Goal: Task Accomplishment & Management: Manage account settings

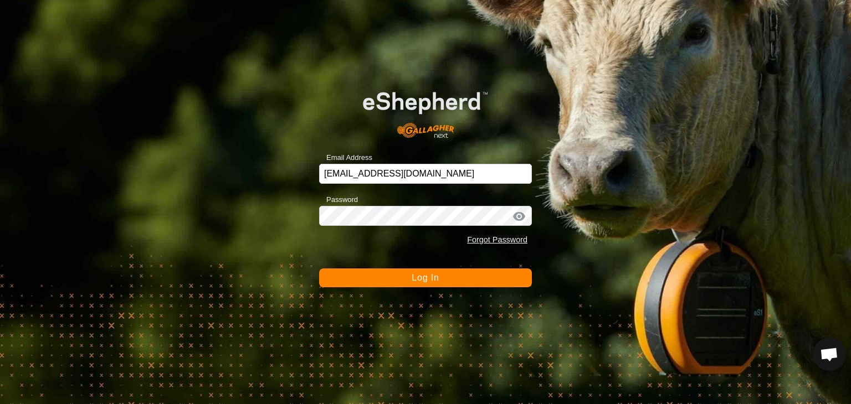
click at [363, 276] on button "Log In" at bounding box center [425, 278] width 213 height 19
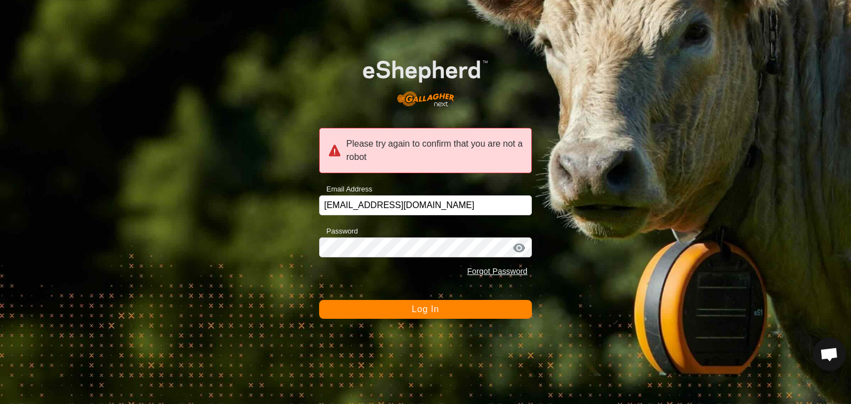
click at [396, 312] on button "Log In" at bounding box center [425, 309] width 213 height 19
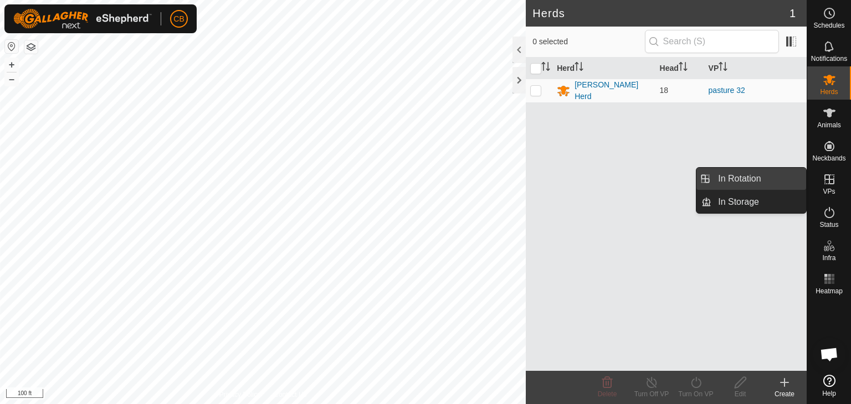
click at [764, 180] on link "In Rotation" at bounding box center [758, 179] width 95 height 22
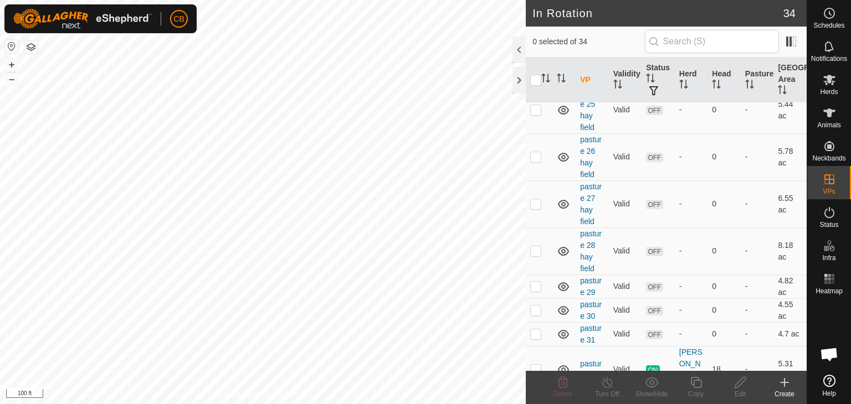
scroll to position [554, 0]
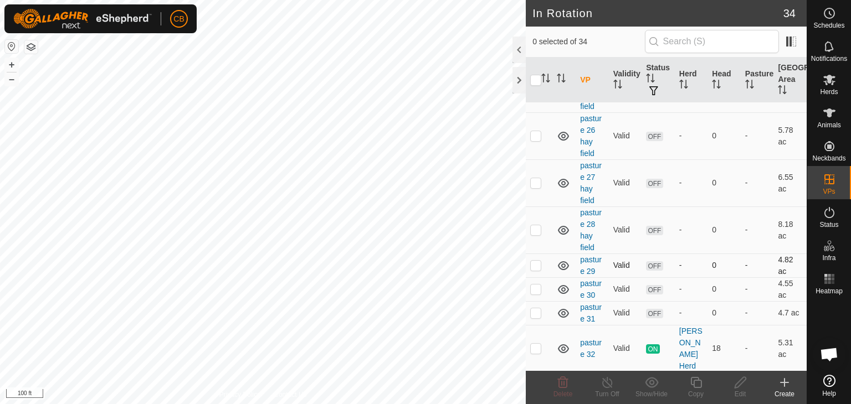
click at [538, 264] on p-checkbox at bounding box center [535, 265] width 11 height 9
checkbox input "true"
click at [738, 386] on icon at bounding box center [740, 382] width 14 height 13
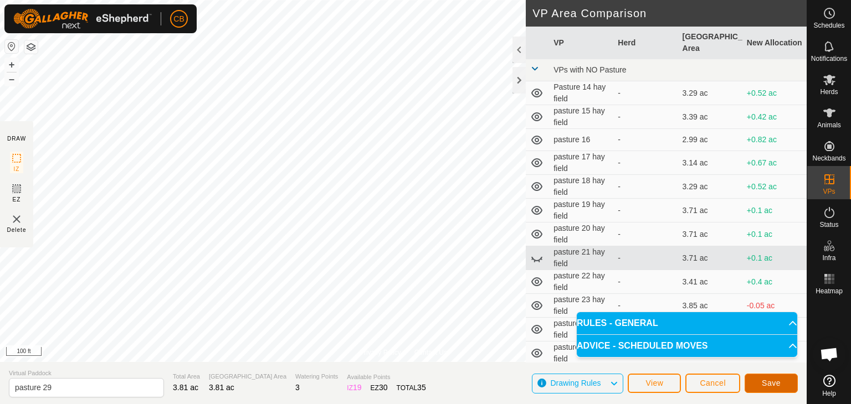
click at [774, 382] on span "Save" at bounding box center [771, 383] width 19 height 9
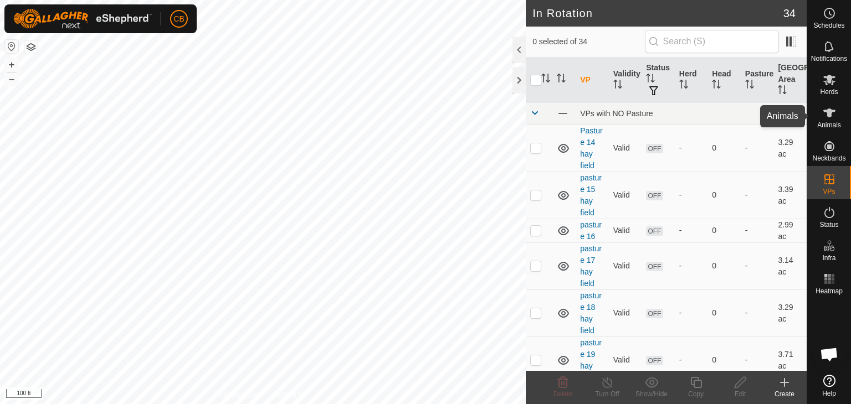
click at [829, 116] on icon at bounding box center [829, 113] width 12 height 9
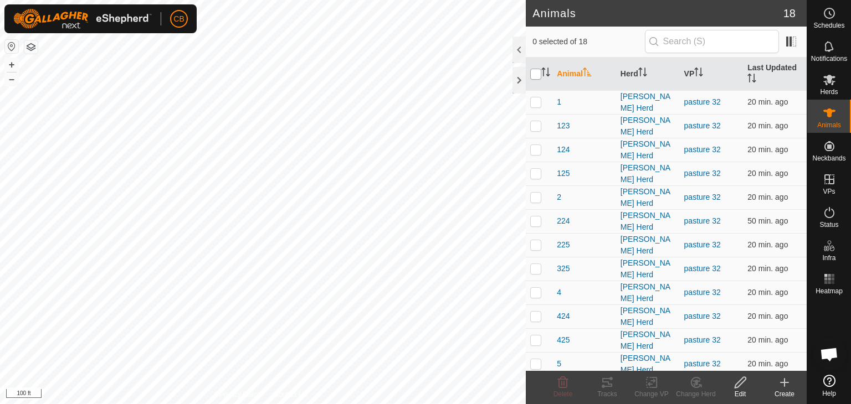
click at [536, 71] on input "checkbox" at bounding box center [535, 74] width 11 height 11
checkbox input "true"
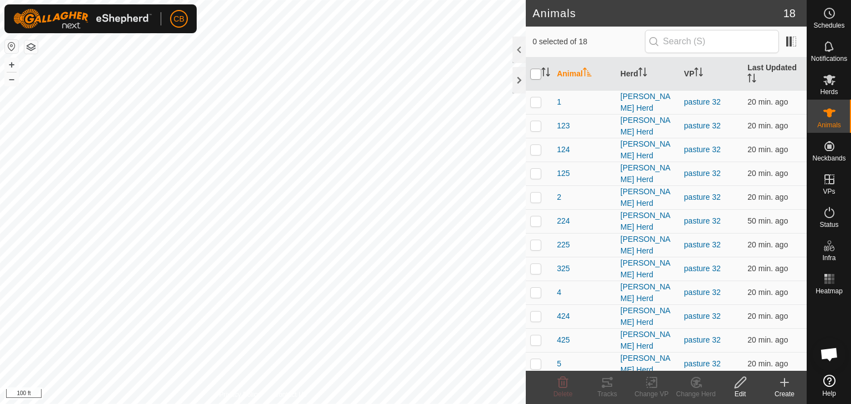
checkbox input "true"
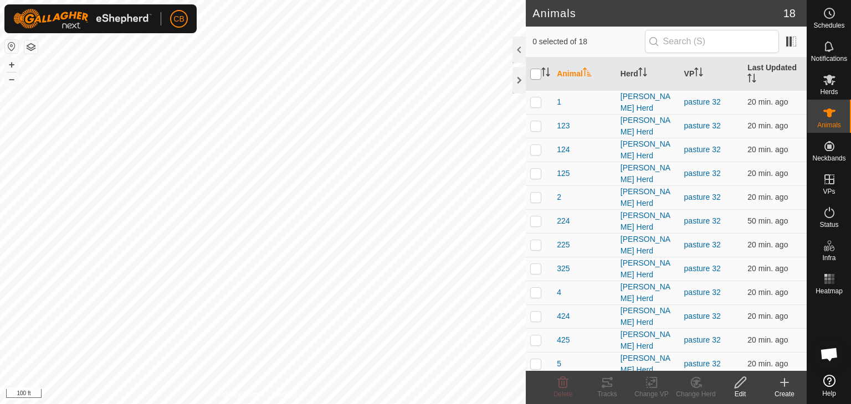
checkbox input "true"
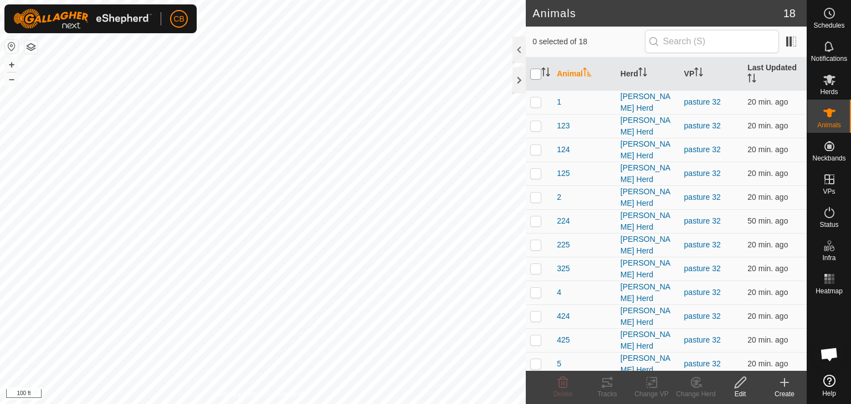
checkbox input "true"
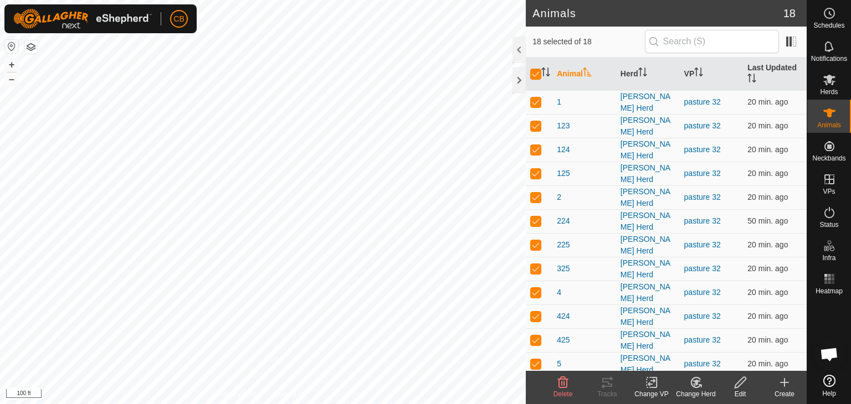
click at [652, 382] on icon at bounding box center [652, 382] width 14 height 13
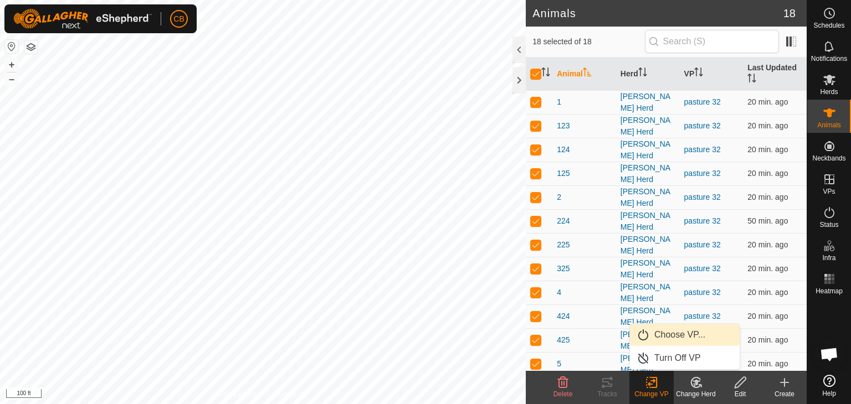
click at [671, 337] on link "Choose VP..." at bounding box center [685, 335] width 110 height 22
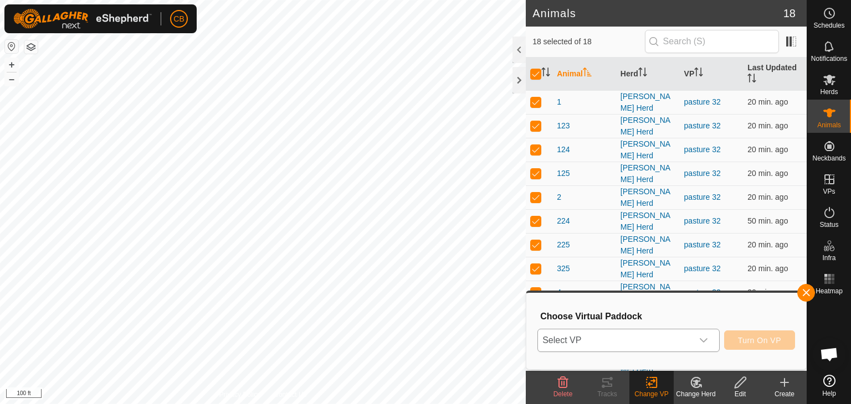
click at [702, 340] on icon "dropdown trigger" at bounding box center [703, 340] width 9 height 9
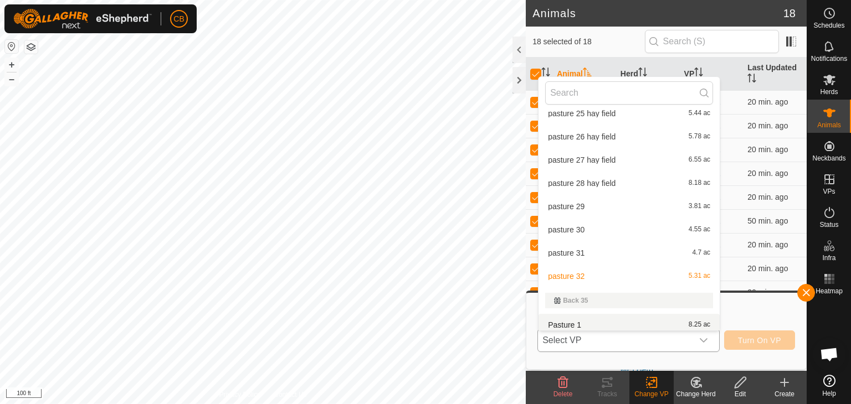
scroll to position [294, 0]
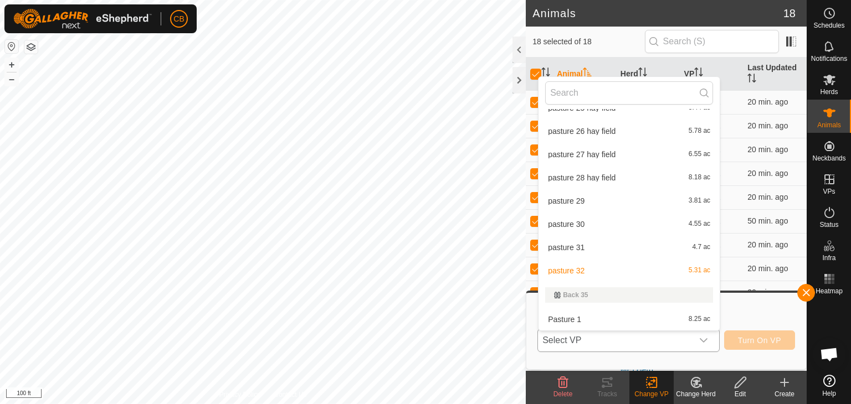
click at [578, 197] on li "pasture 29 3.81 ac" at bounding box center [628, 201] width 181 height 22
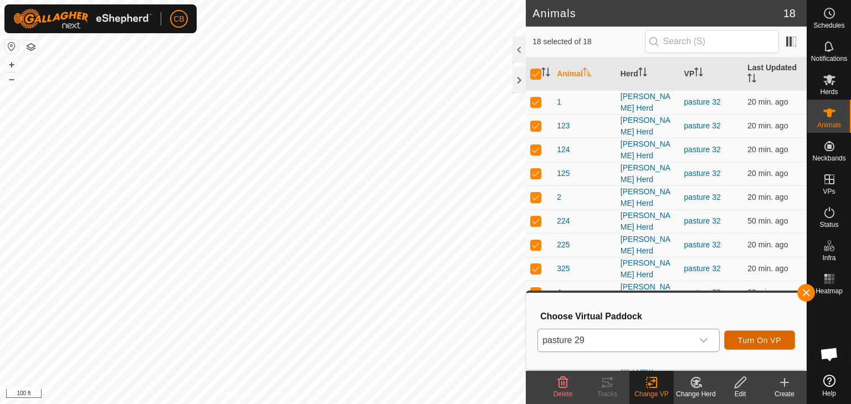
click at [764, 337] on span "Turn On VP" at bounding box center [759, 340] width 43 height 9
